Goal: Information Seeking & Learning: Learn about a topic

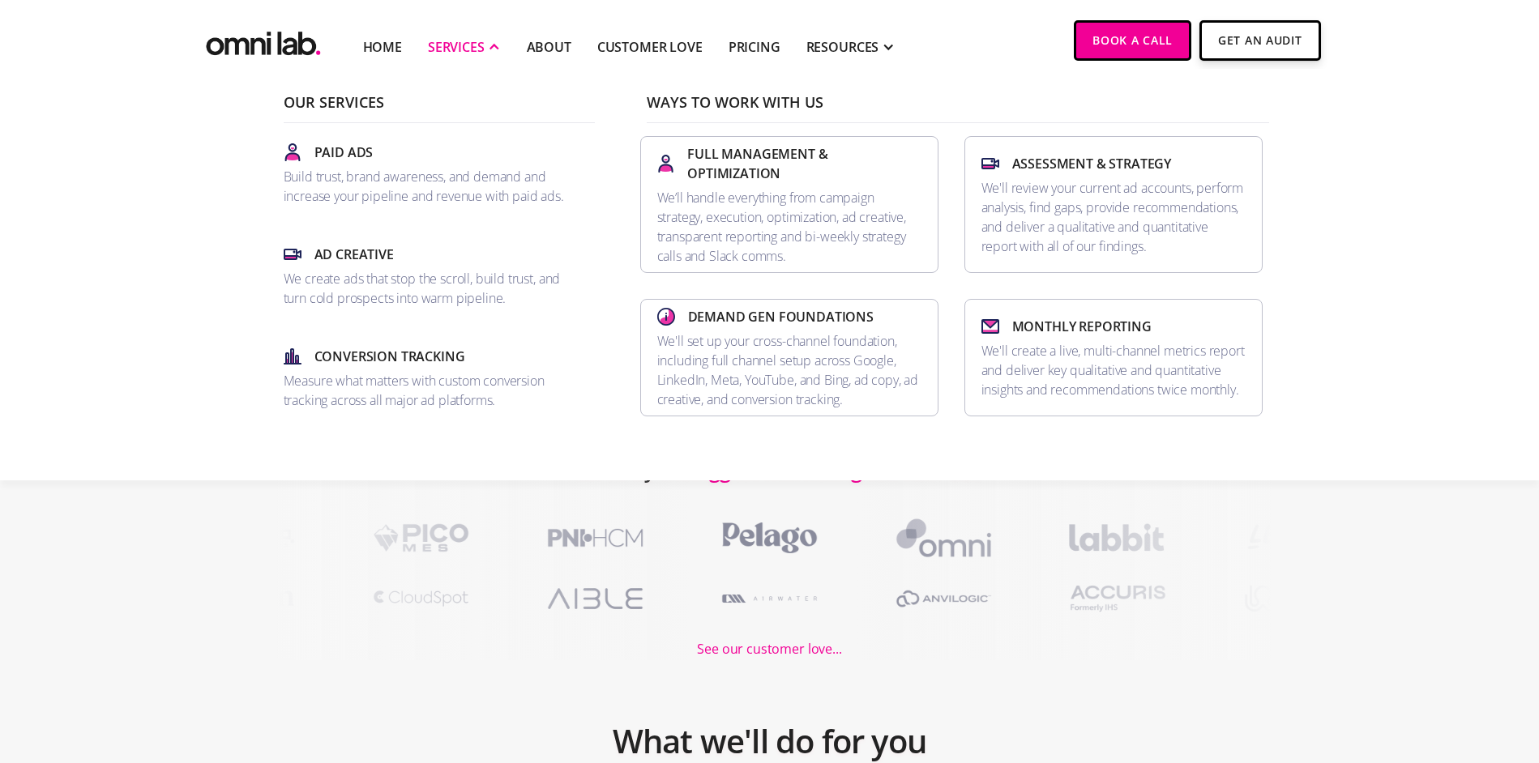
click at [461, 41] on div "SERVICES" at bounding box center [456, 46] width 57 height 19
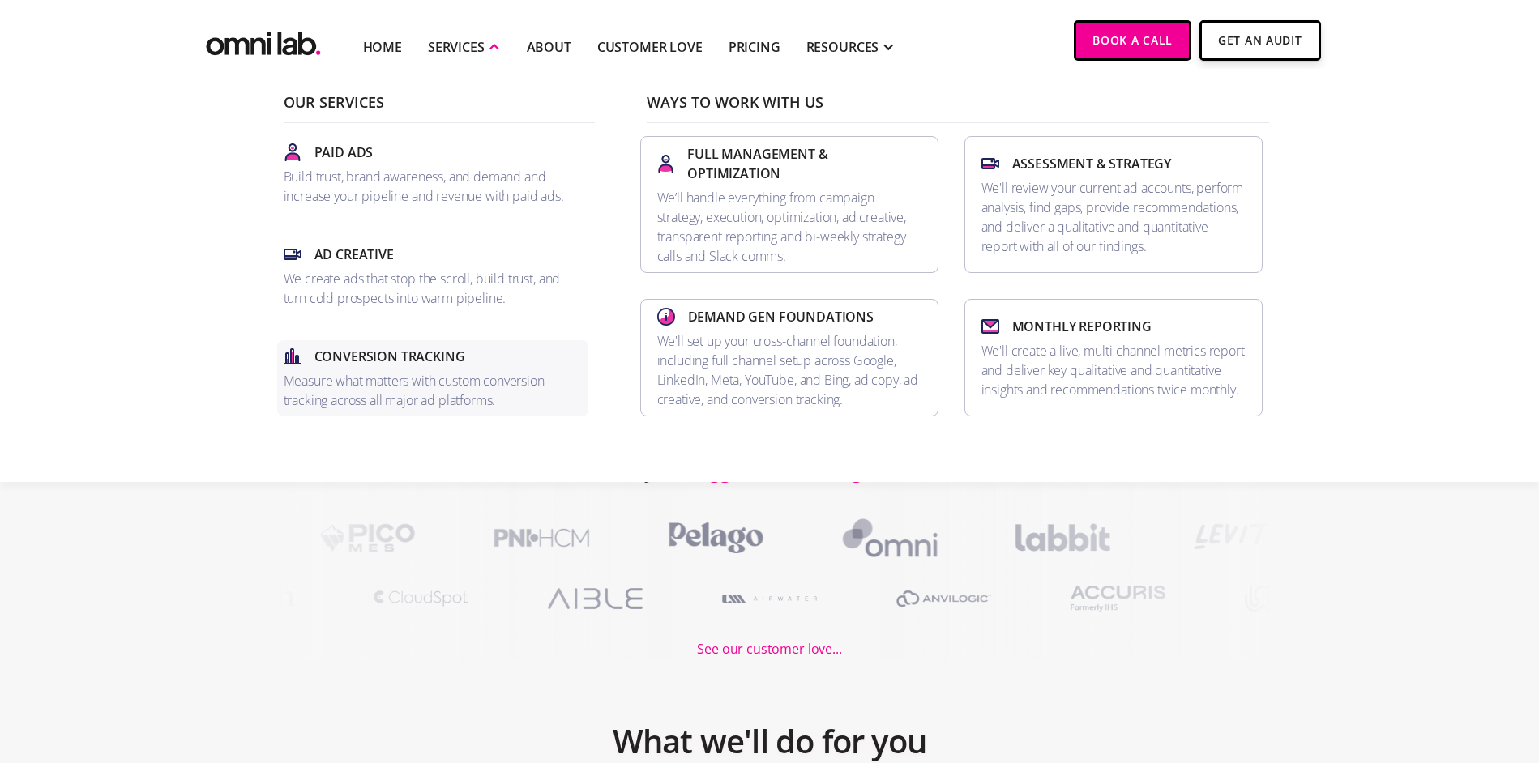
click at [462, 366] on link "Conversion Tracking Measure what matters with custom conversion tracking across…" at bounding box center [432, 378] width 311 height 76
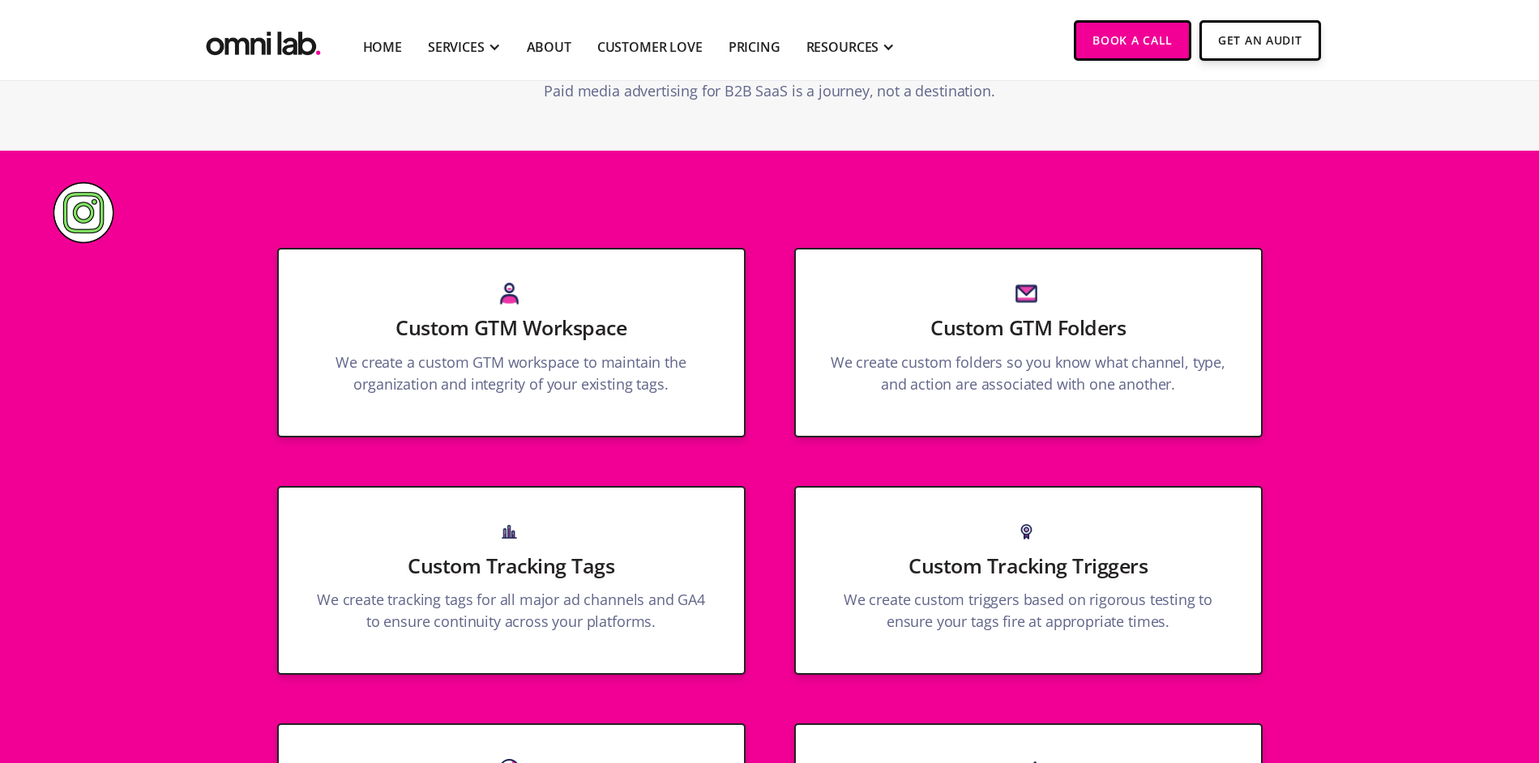
scroll to position [754, 0]
